Goal: Find specific page/section: Find specific page/section

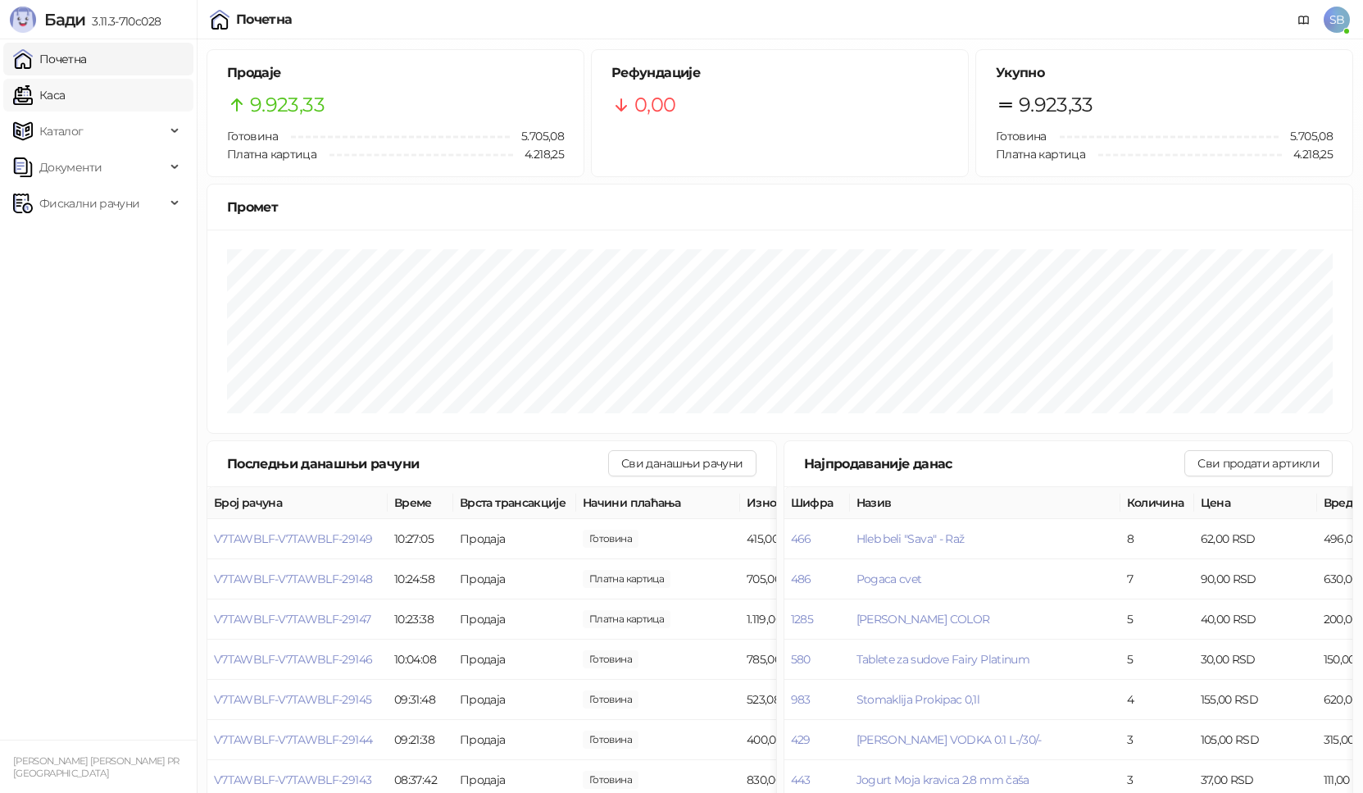
click at [65, 102] on link "Каса" at bounding box center [39, 95] width 52 height 33
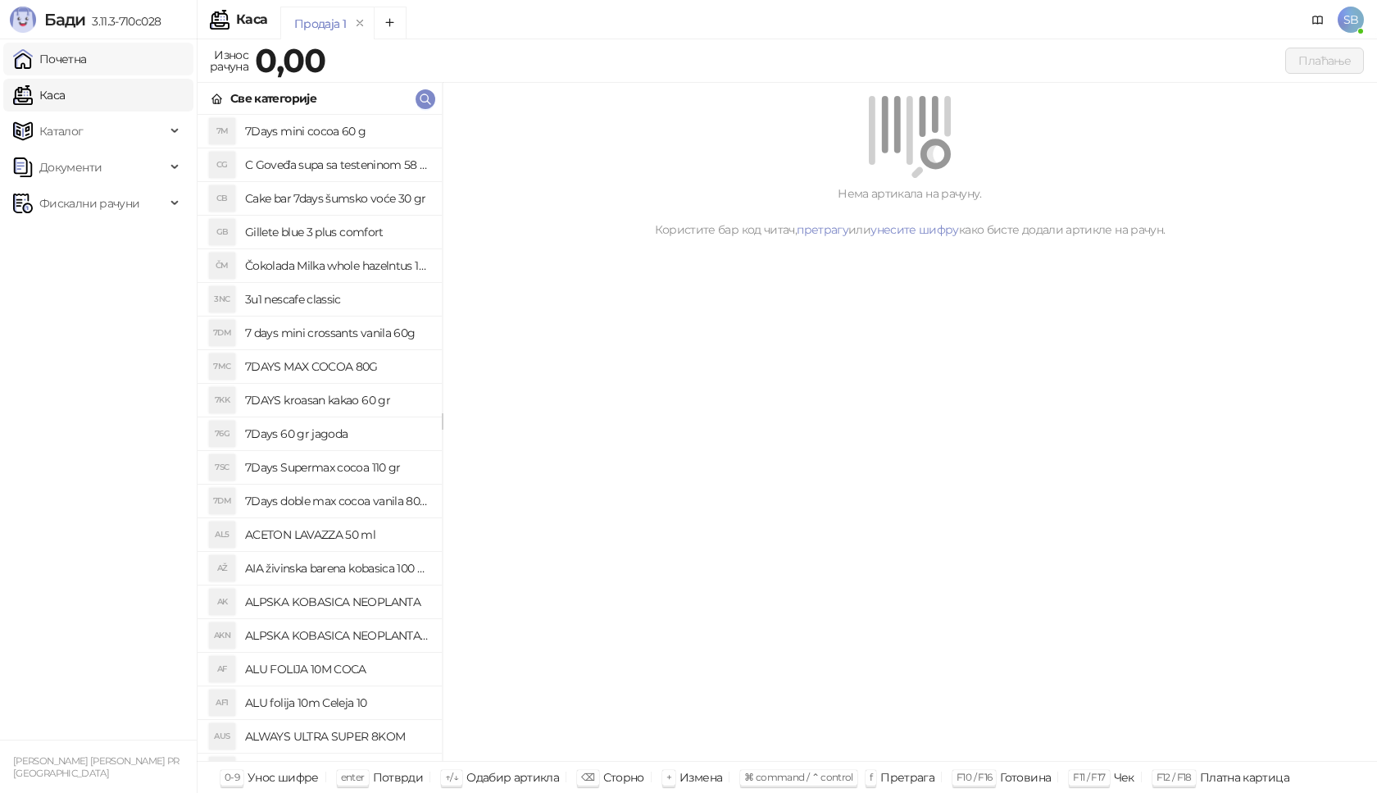
click at [66, 66] on link "Почетна" at bounding box center [50, 59] width 74 height 33
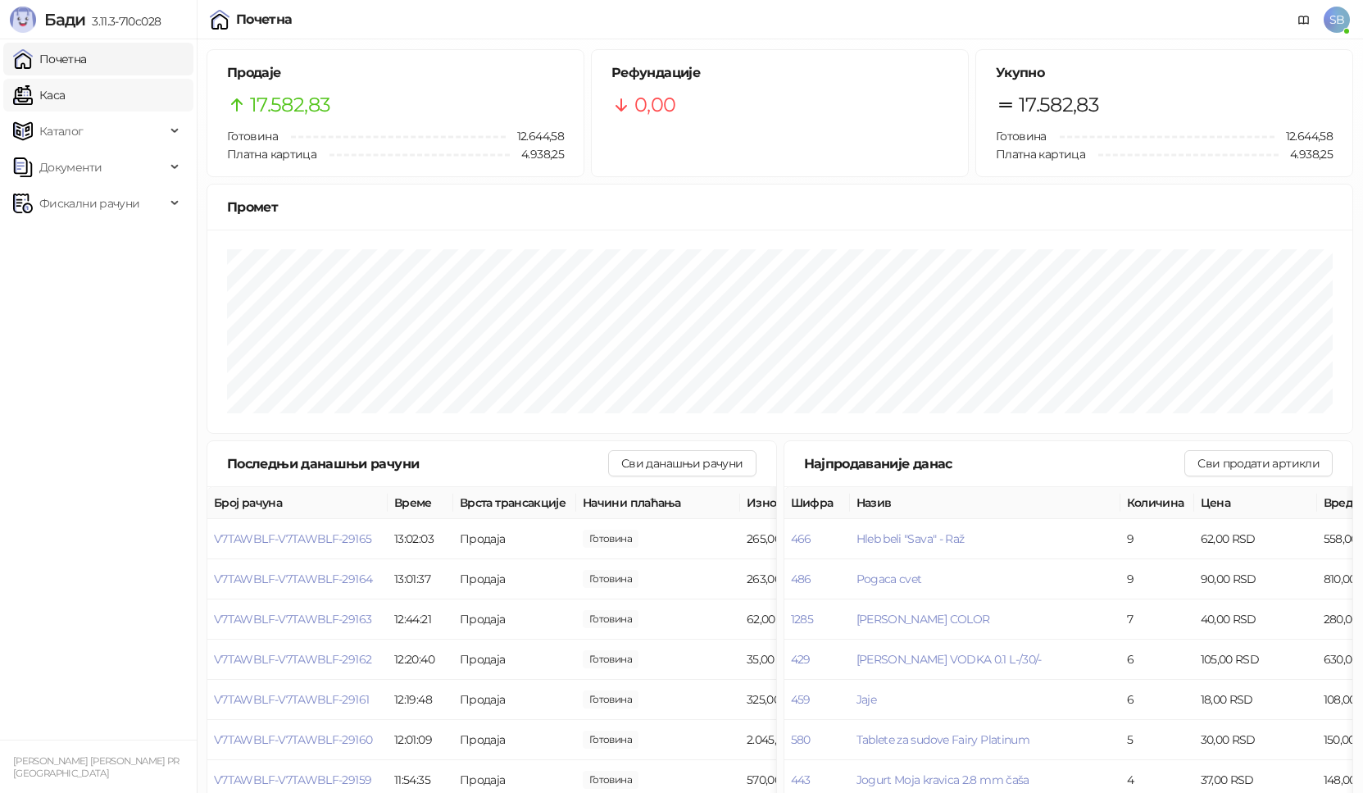
click at [65, 100] on link "Каса" at bounding box center [39, 95] width 52 height 33
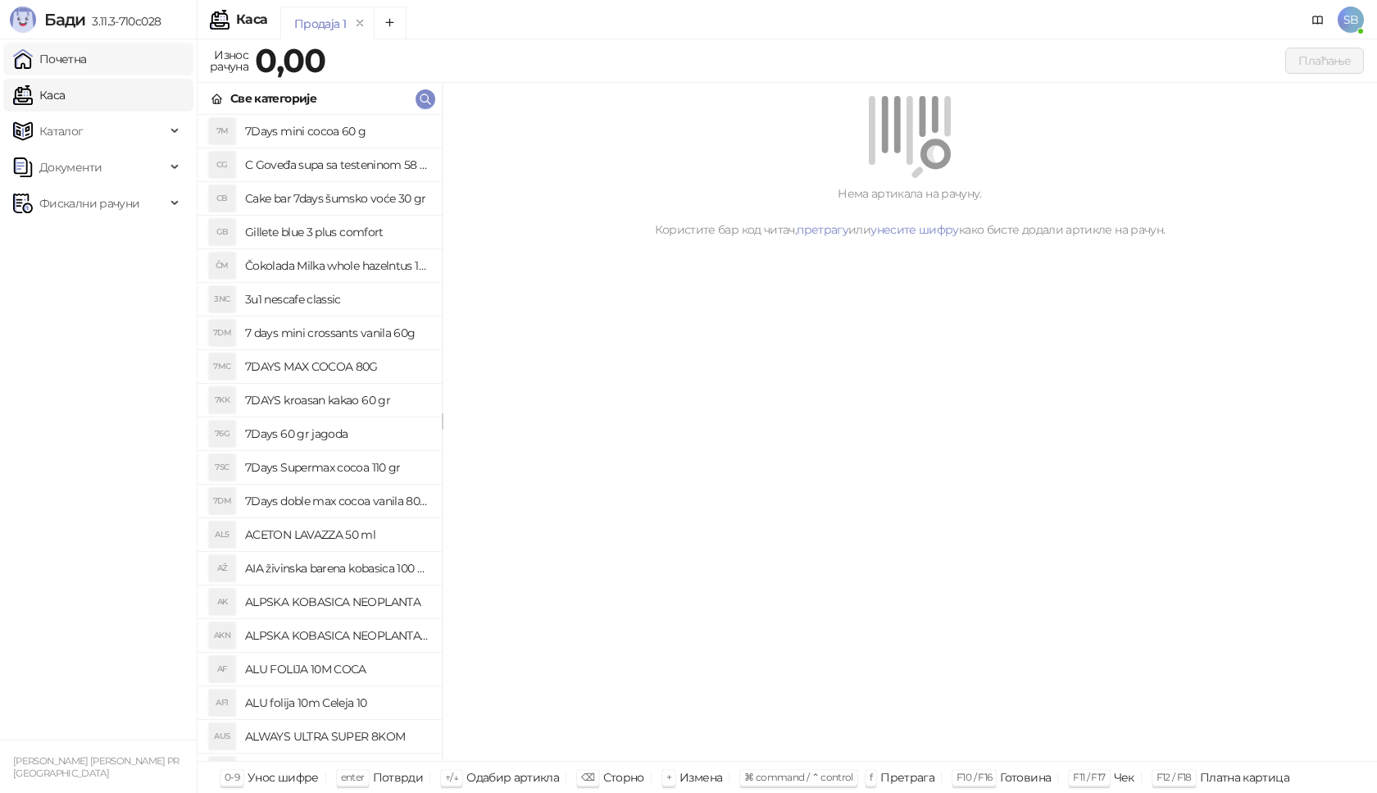
click at [69, 55] on link "Почетна" at bounding box center [50, 59] width 74 height 33
